Goal: Task Accomplishment & Management: Use online tool/utility

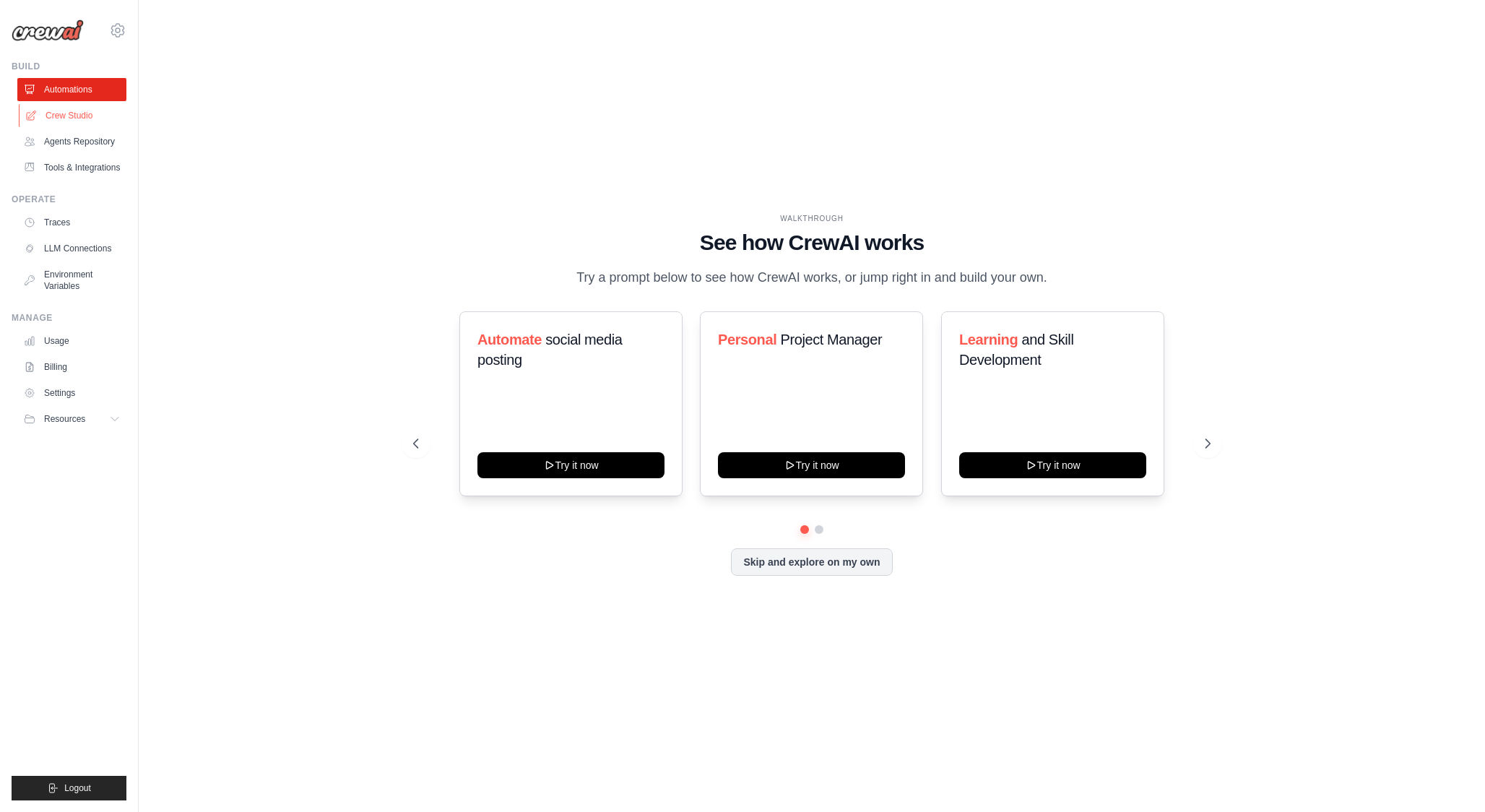
click at [77, 117] on link "Crew Studio" at bounding box center [73, 116] width 109 height 23
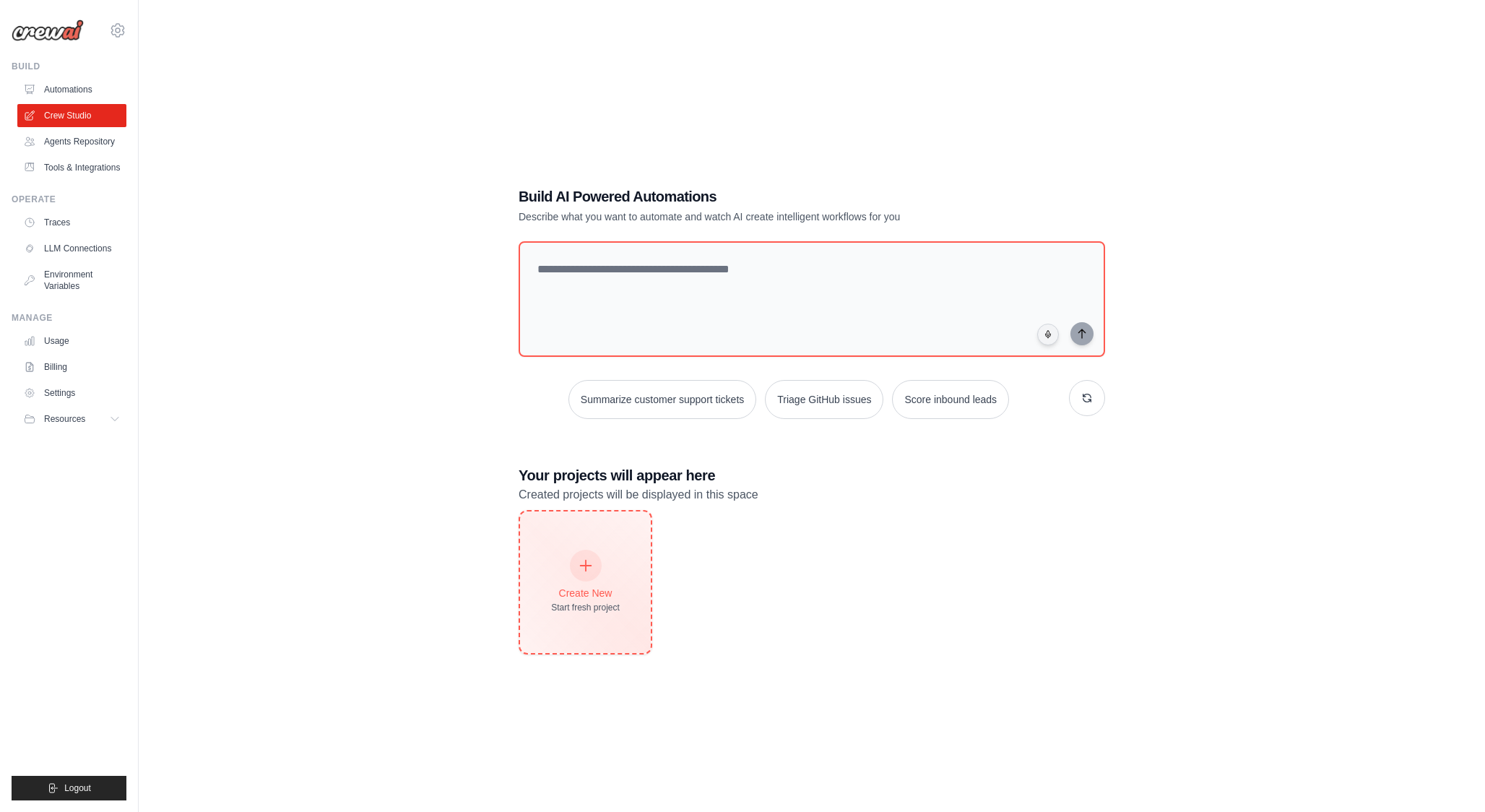
click at [594, 597] on div "Create New" at bounding box center [585, 592] width 68 height 15
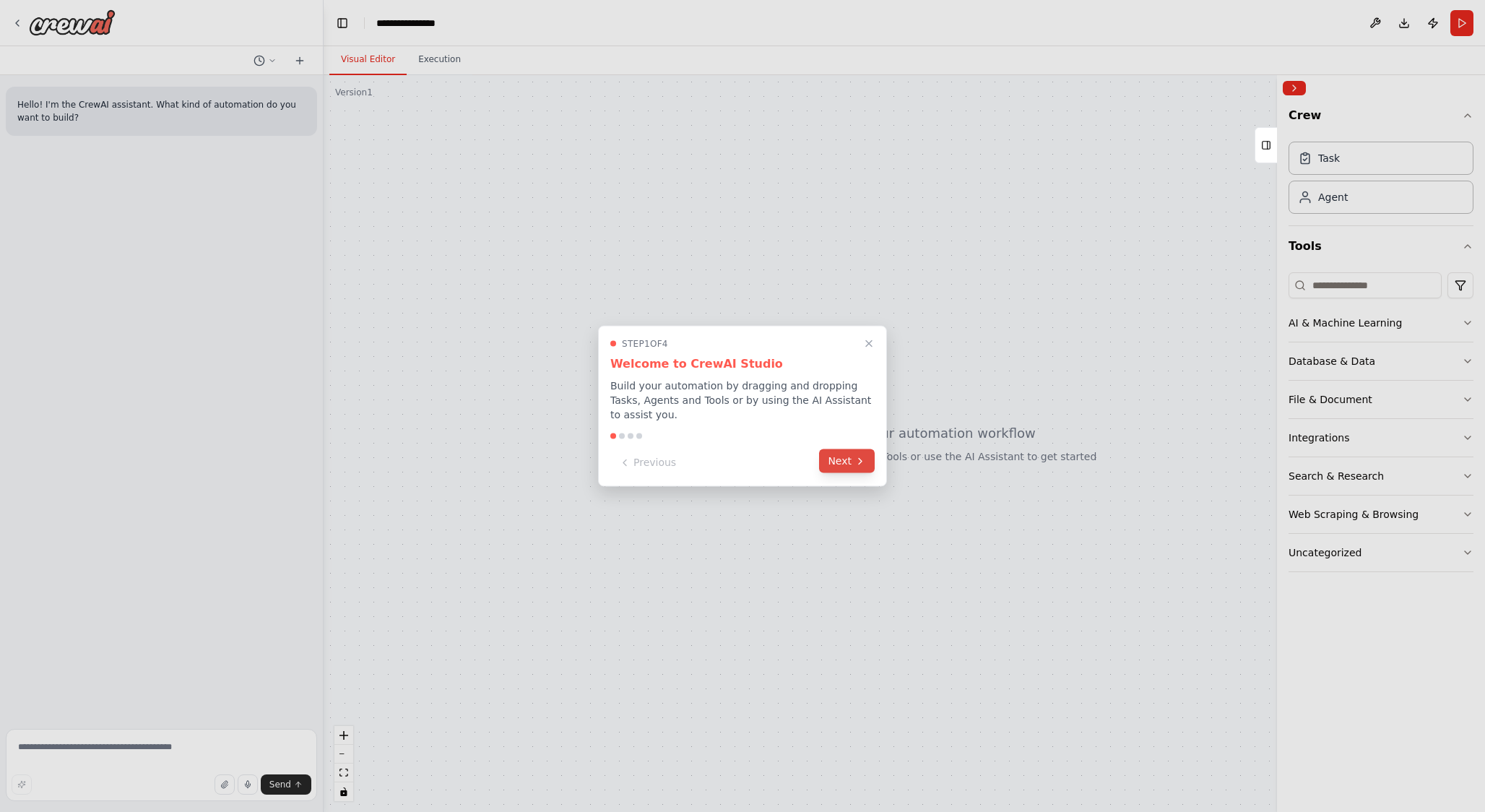
click at [844, 461] on button "Next" at bounding box center [846, 461] width 56 height 23
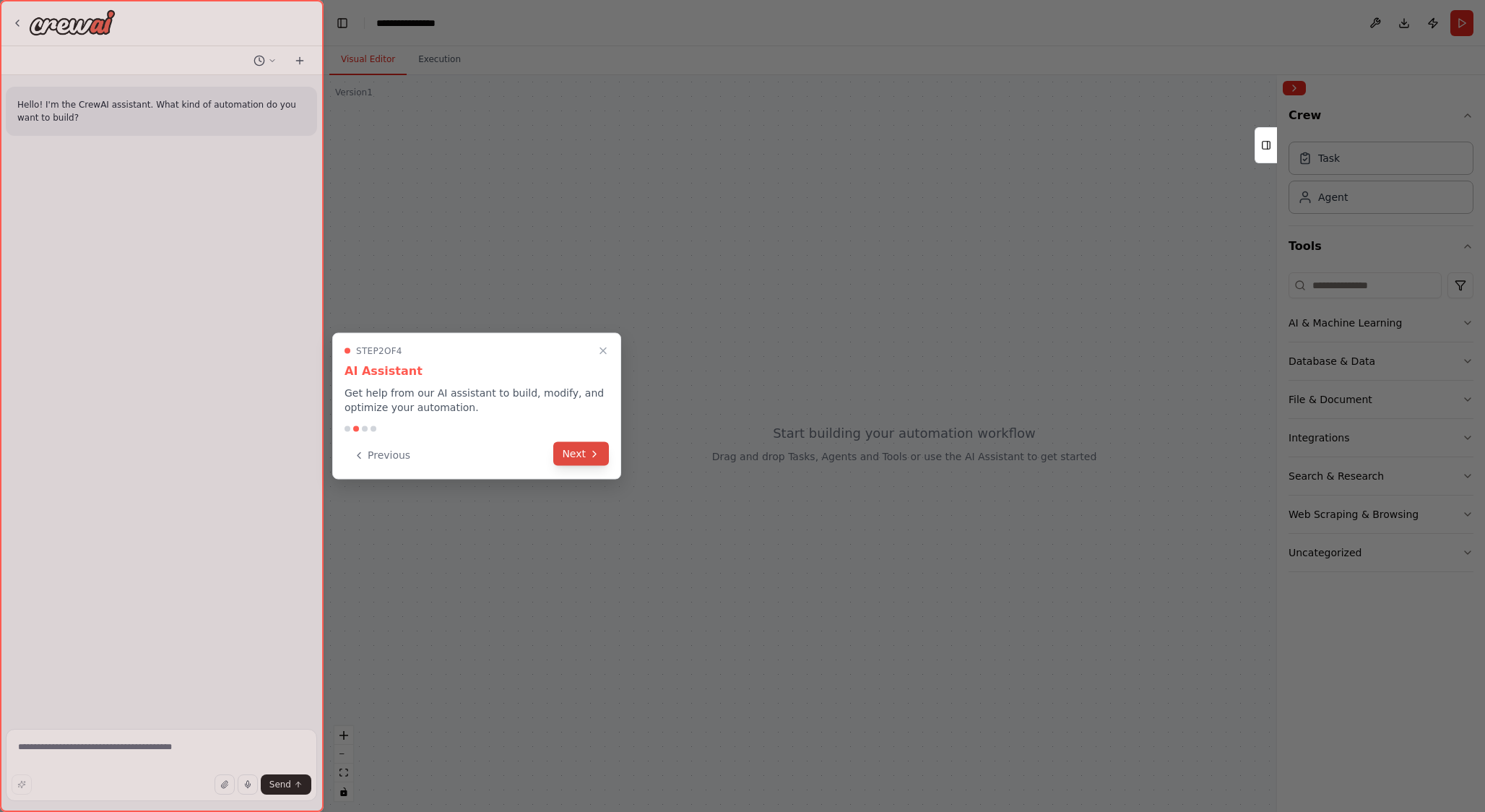
click at [600, 460] on button "Next" at bounding box center [580, 454] width 56 height 23
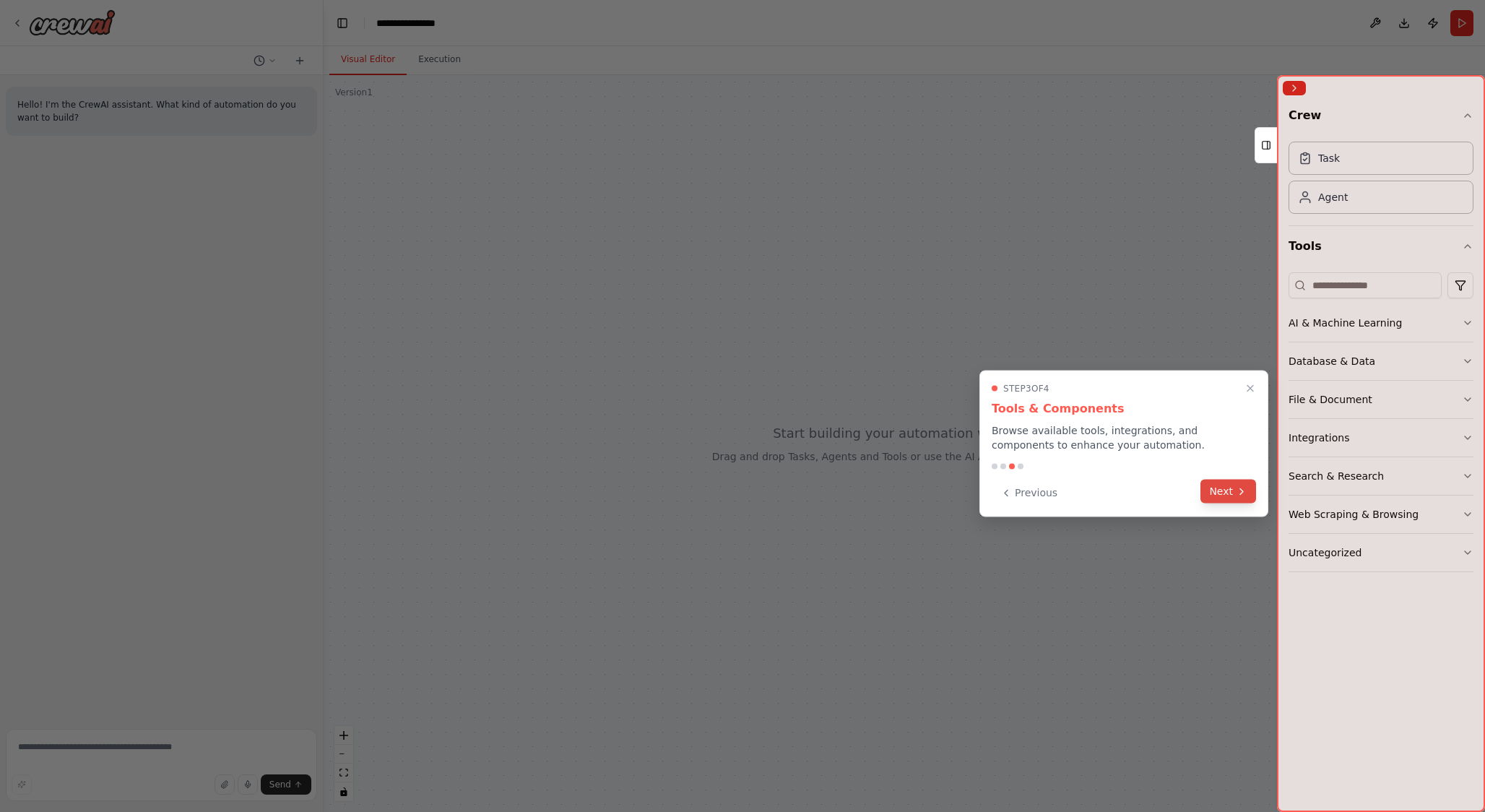
click at [1219, 493] on button "Next" at bounding box center [1228, 491] width 56 height 23
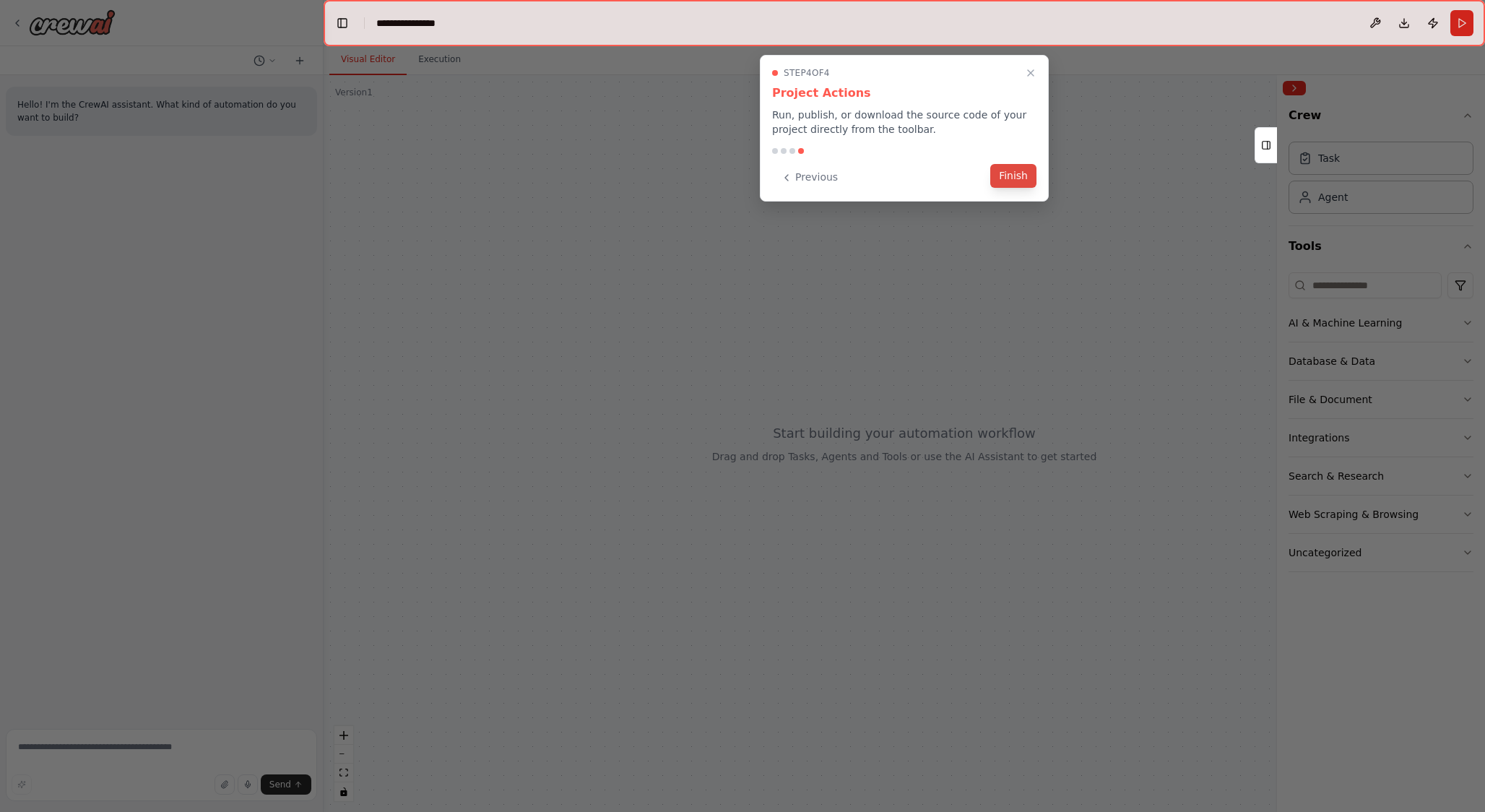
click at [1021, 178] on button "Finish" at bounding box center [1013, 175] width 46 height 23
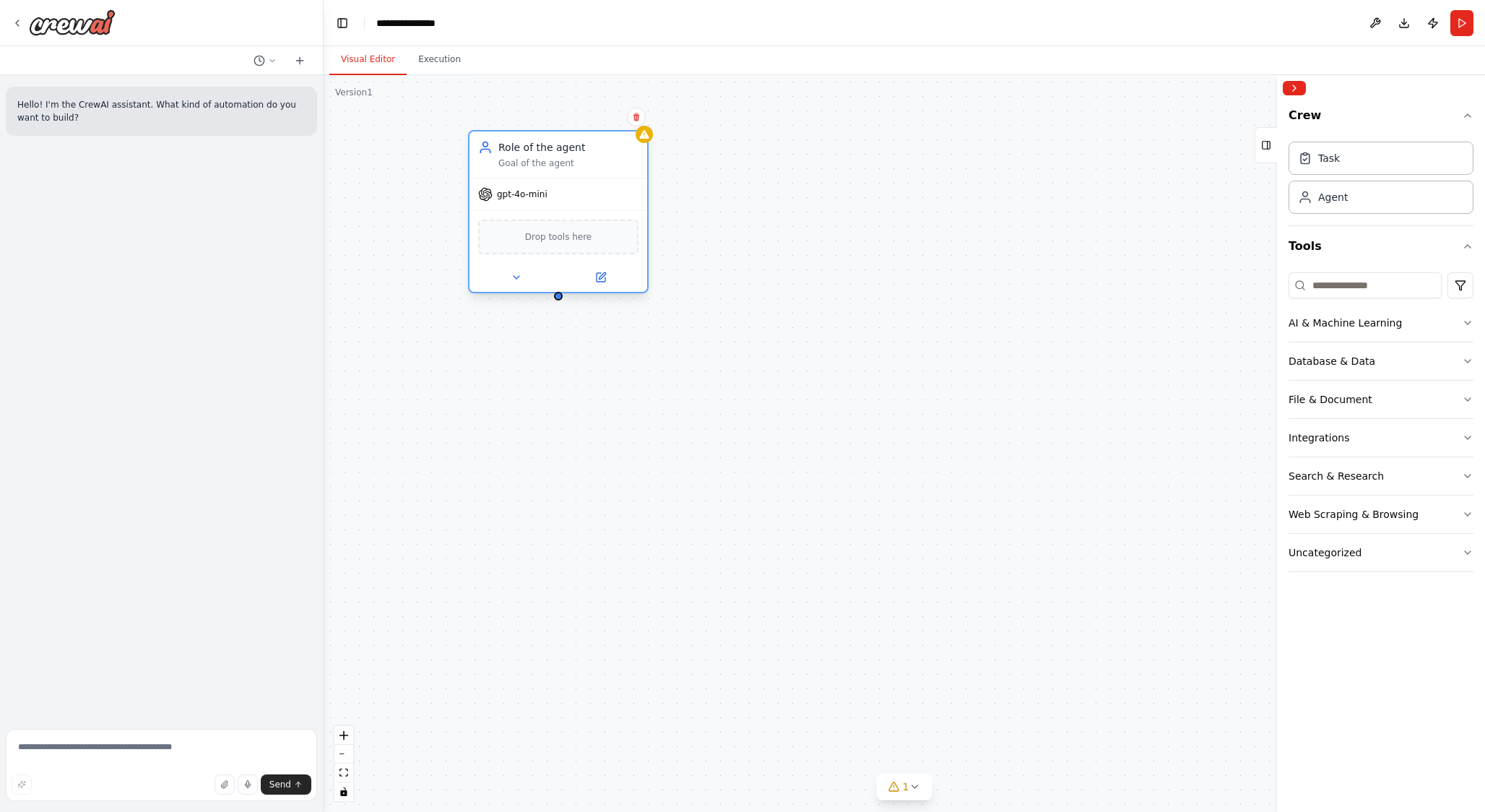
drag, startPoint x: 883, startPoint y: 363, endPoint x: 540, endPoint y: 177, distance: 390.2
click at [540, 177] on div "Role of the agent Goal of the agent gpt-4o-mini Drop tools here" at bounding box center [558, 211] width 180 height 164
click at [658, 455] on div "New Task" at bounding box center [651, 450] width 47 height 15
click at [630, 494] on icon at bounding box center [630, 497] width 12 height 12
